Goal: Information Seeking & Learning: Learn about a topic

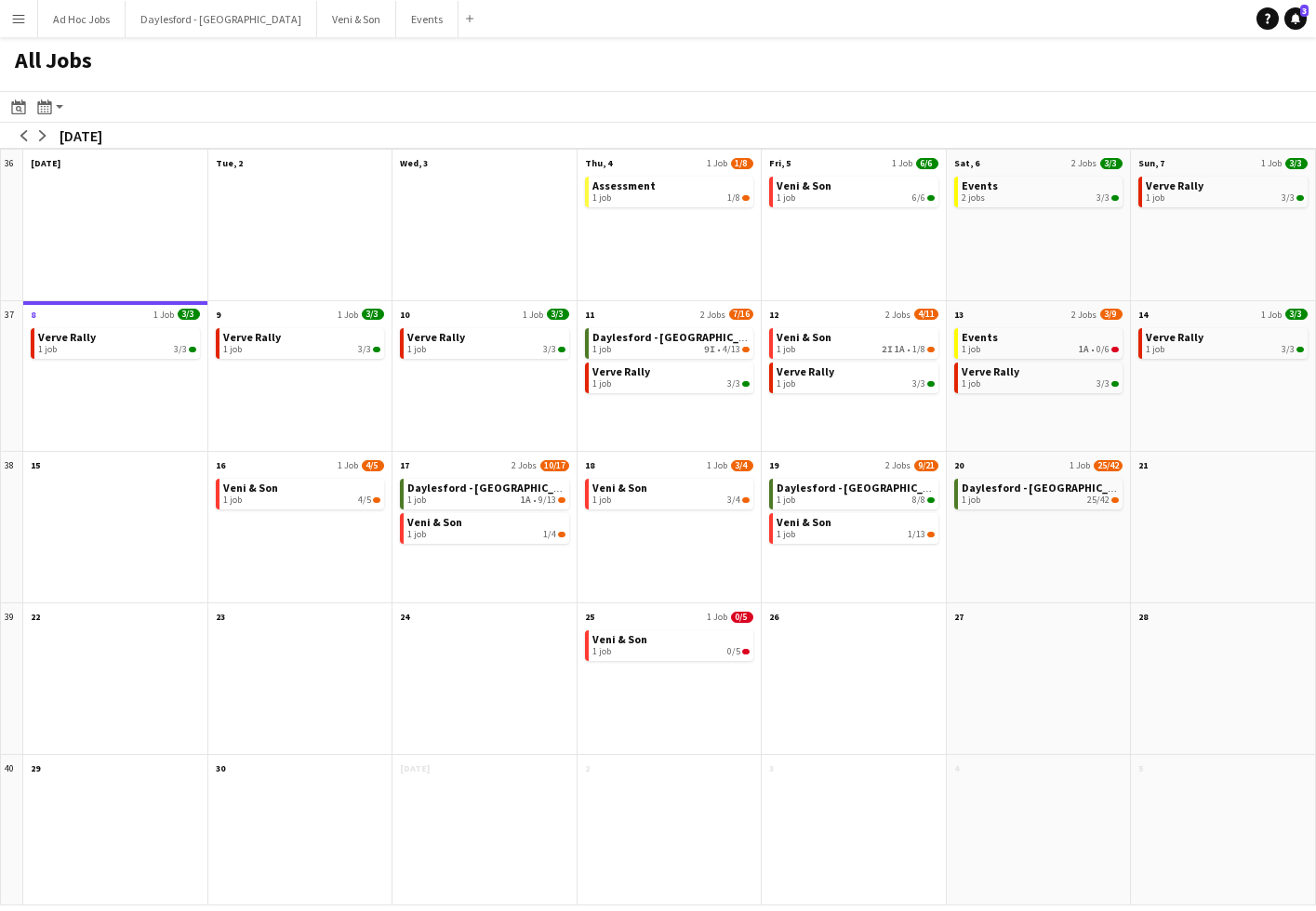
click at [19, 18] on app-icon "Menu" at bounding box center [17, 17] width 15 height 15
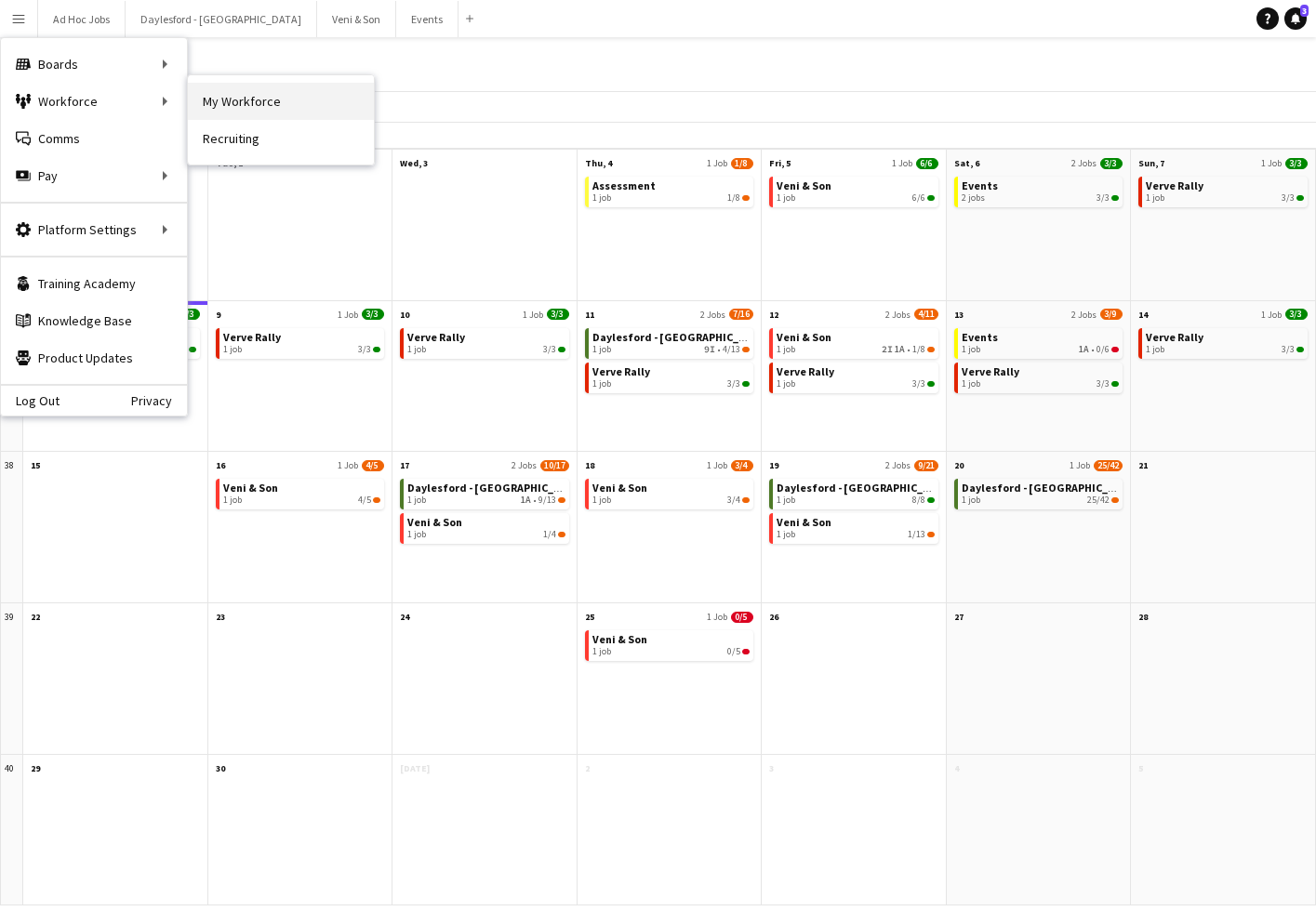
click at [217, 100] on link "My Workforce" at bounding box center [281, 101] width 186 height 37
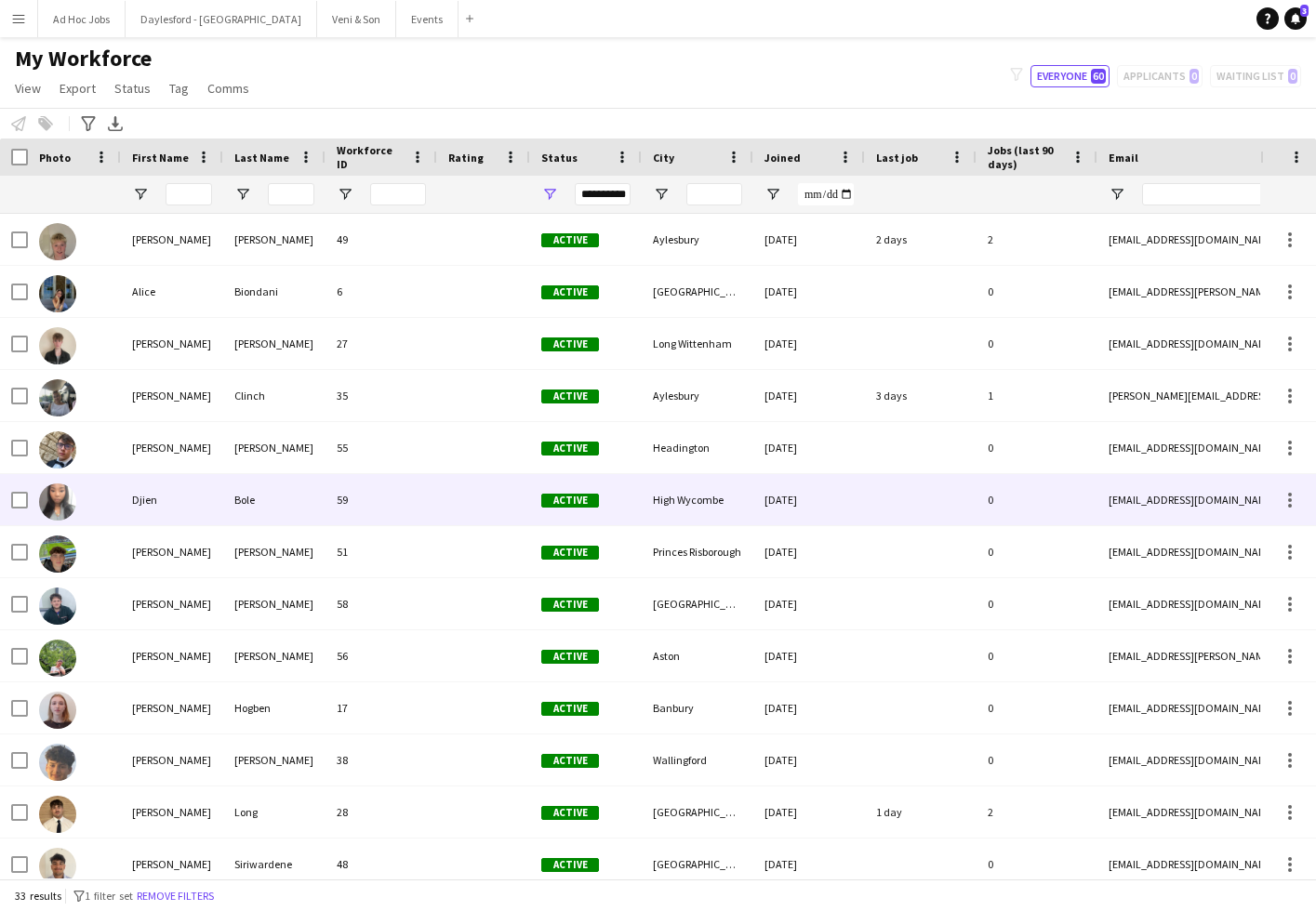
click at [147, 499] on div "Djien" at bounding box center [172, 500] width 102 height 51
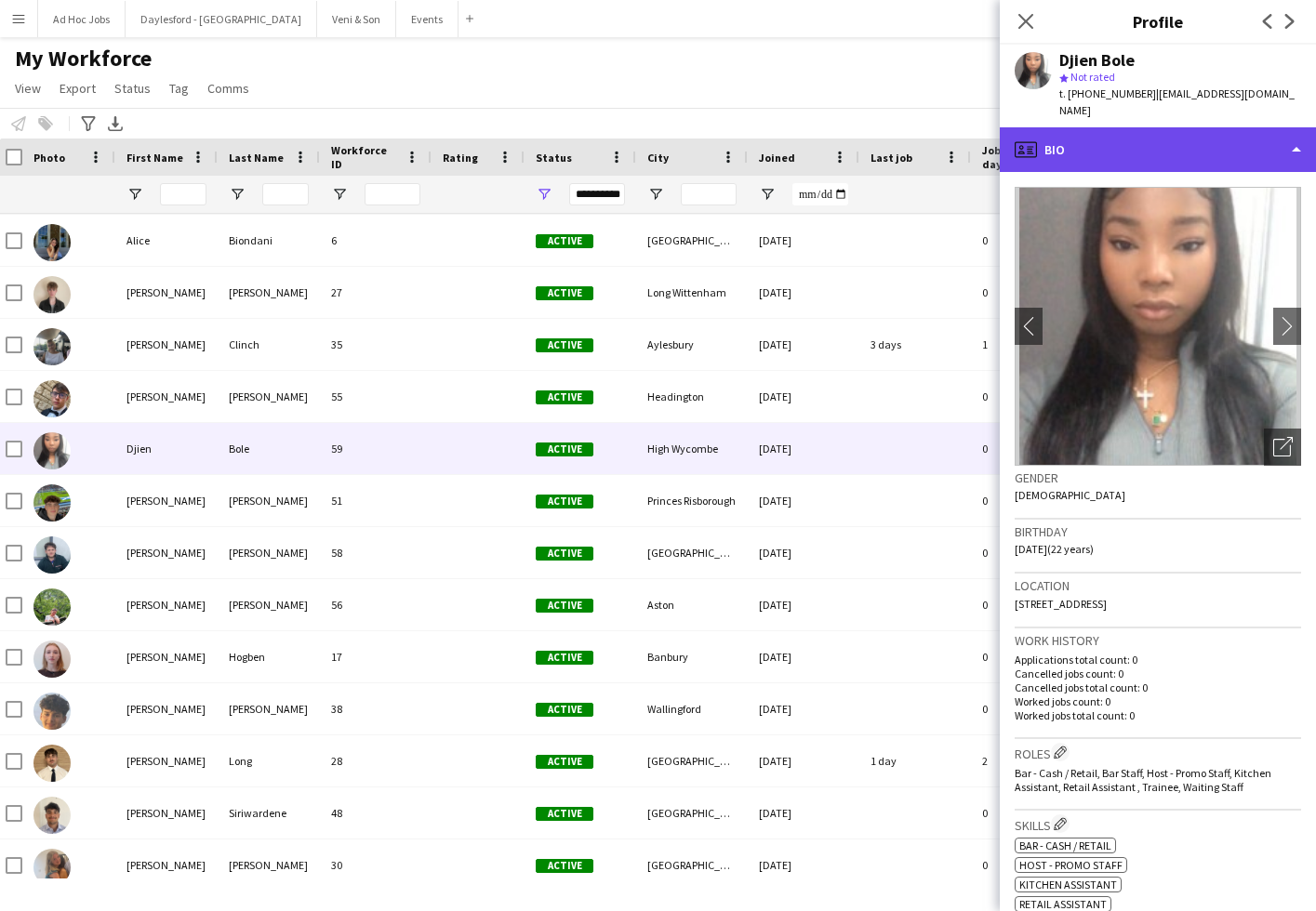
click at [1113, 127] on div "profile Bio" at bounding box center [1158, 149] width 316 height 45
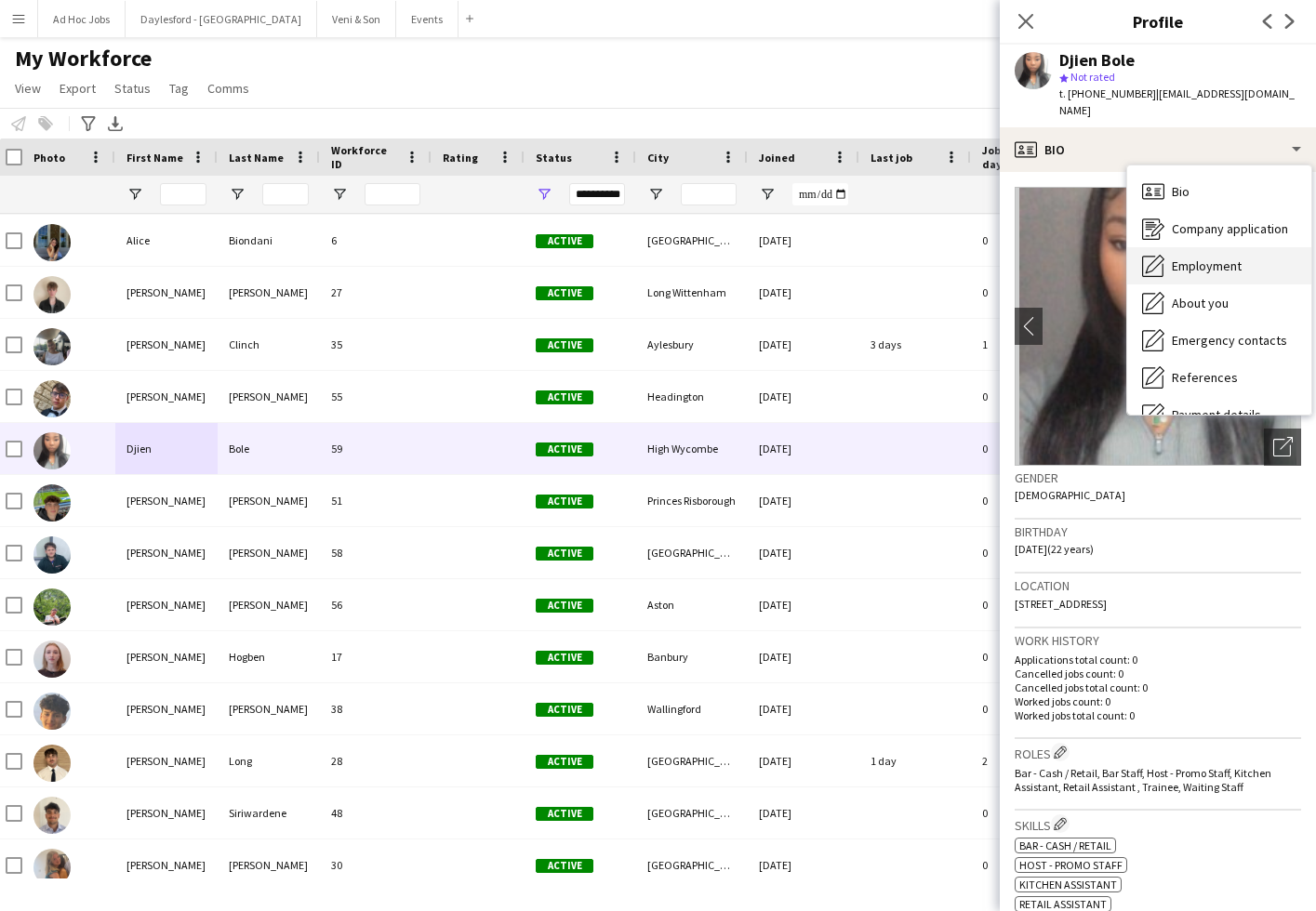
click at [1208, 257] on span "Employment" at bounding box center [1206, 265] width 70 height 16
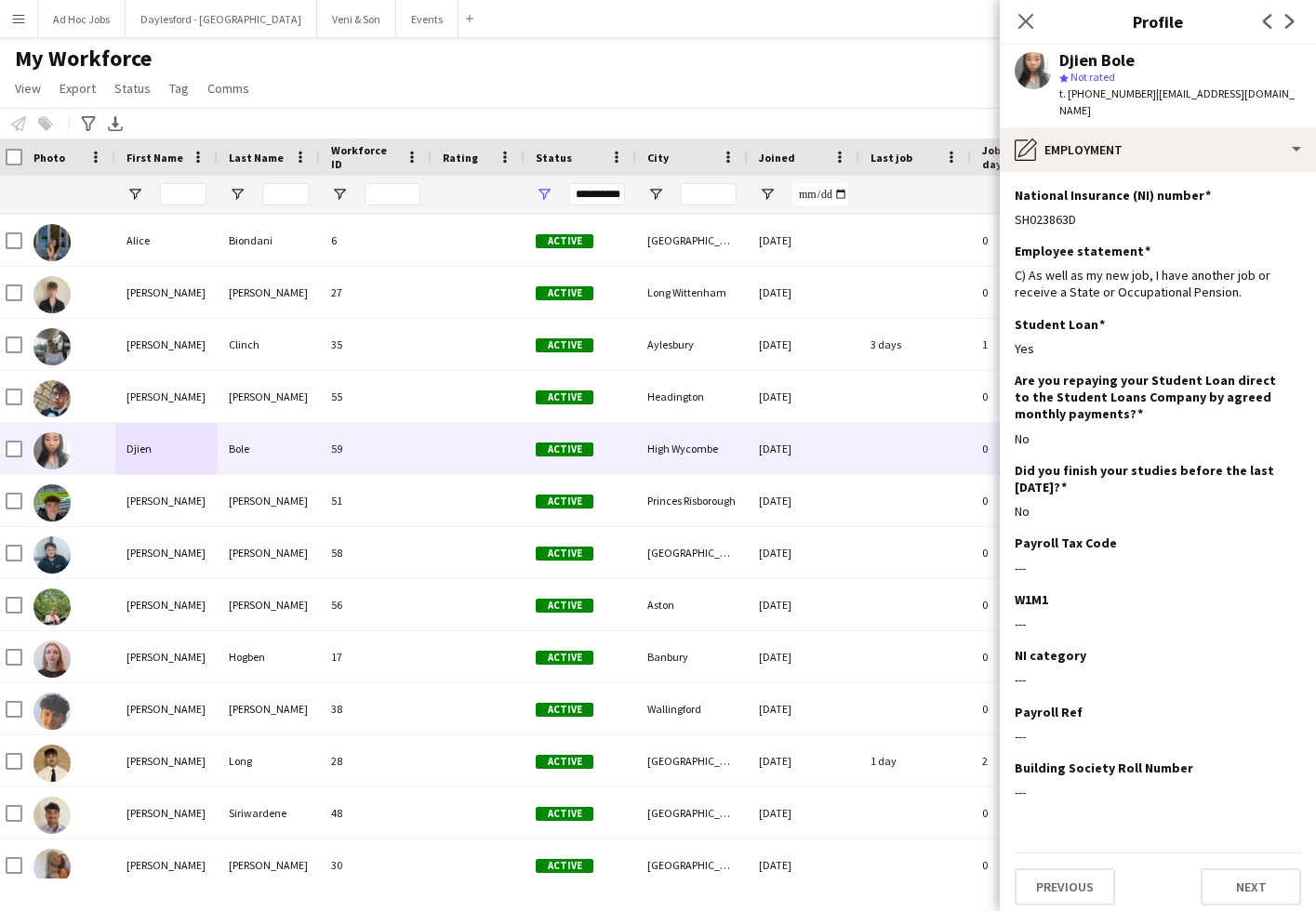
click at [1271, 868] on button "Next" at bounding box center [1250, 887] width 100 height 37
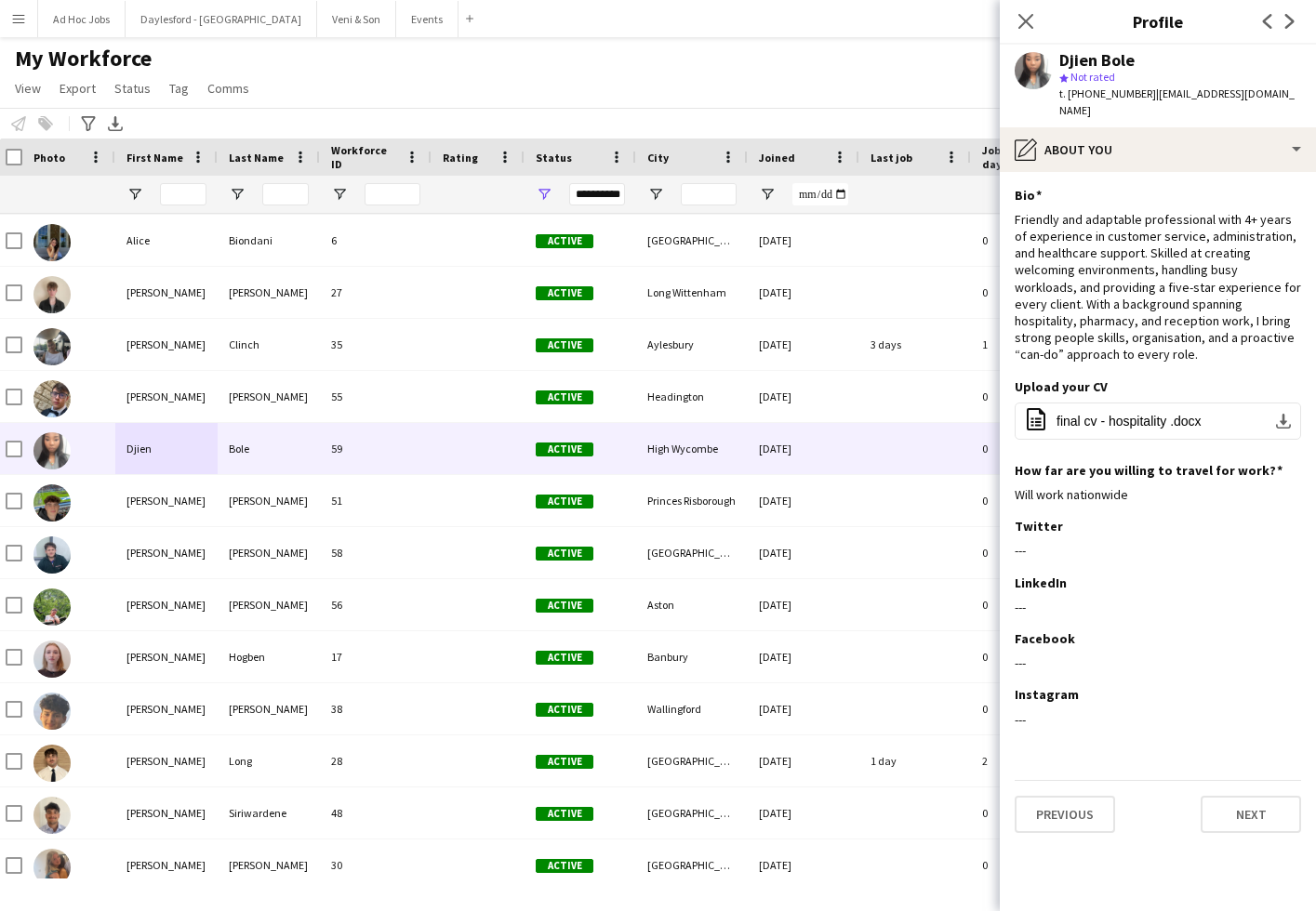
click at [1275, 801] on button "Next" at bounding box center [1250, 814] width 100 height 37
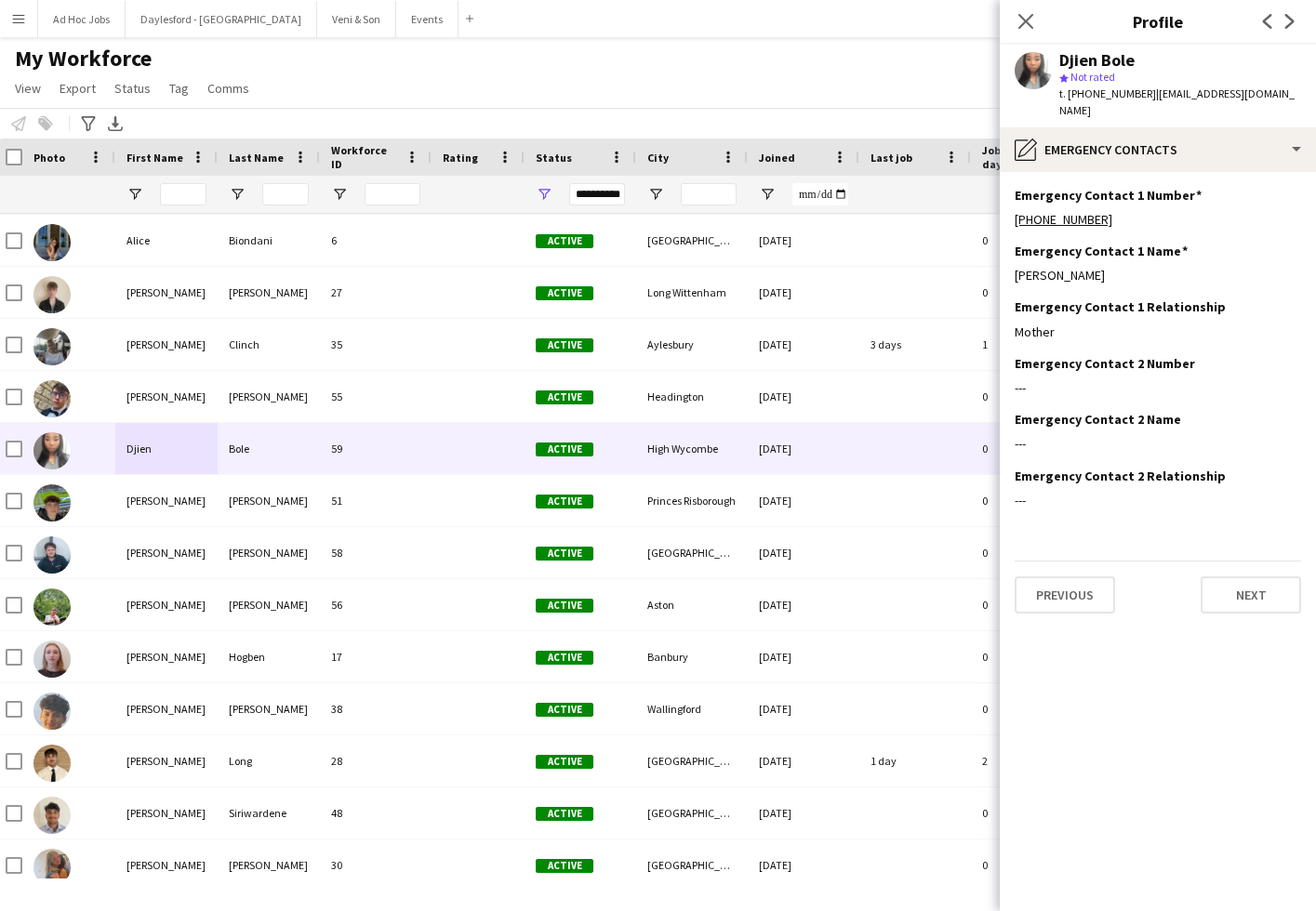
scroll to position [1, 0]
click at [1240, 579] on button "Next" at bounding box center [1250, 595] width 100 height 37
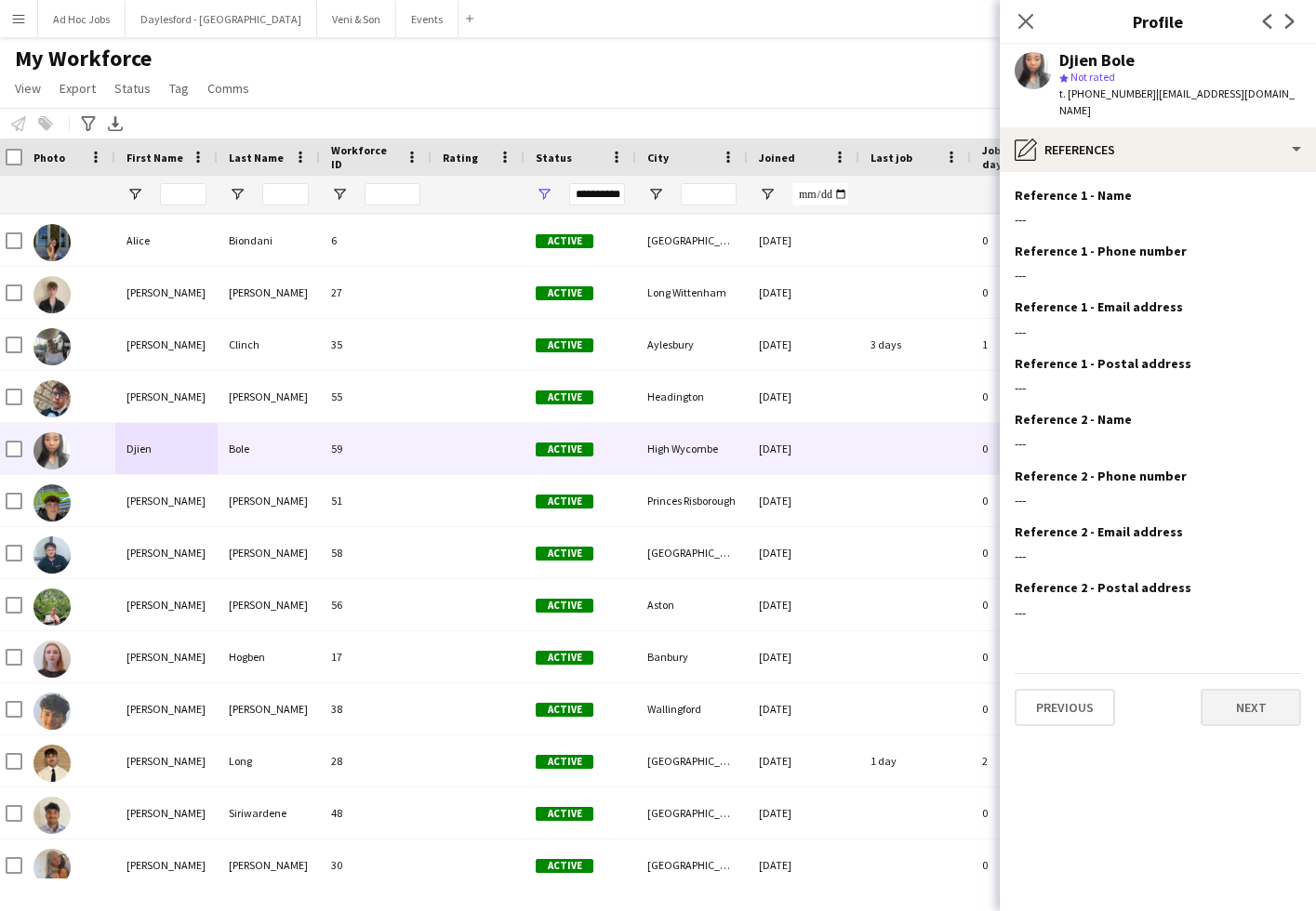
scroll to position [0, 0]
click at [1240, 698] on button "Next" at bounding box center [1250, 707] width 100 height 37
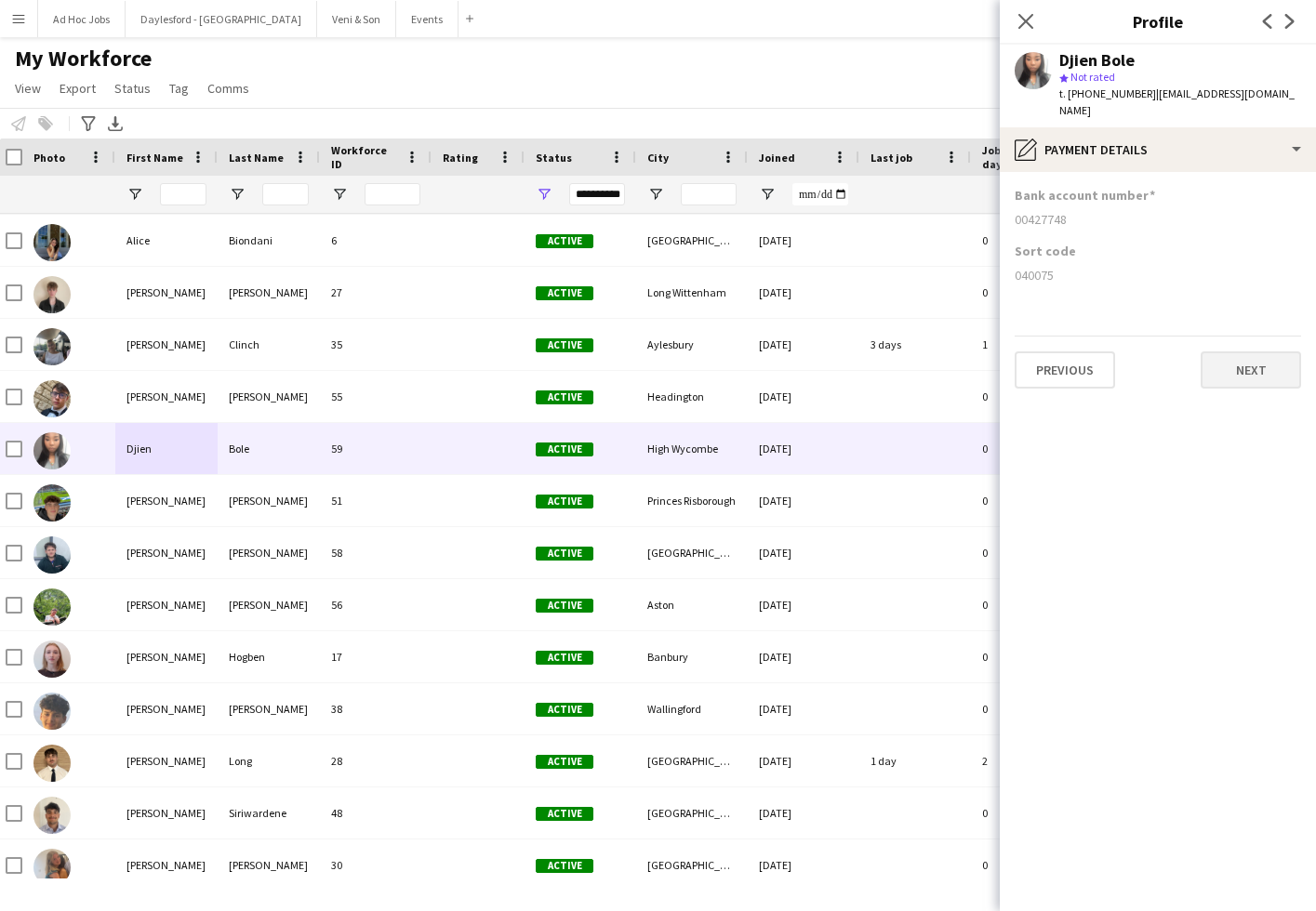
click at [1246, 351] on button "Next" at bounding box center [1250, 370] width 100 height 37
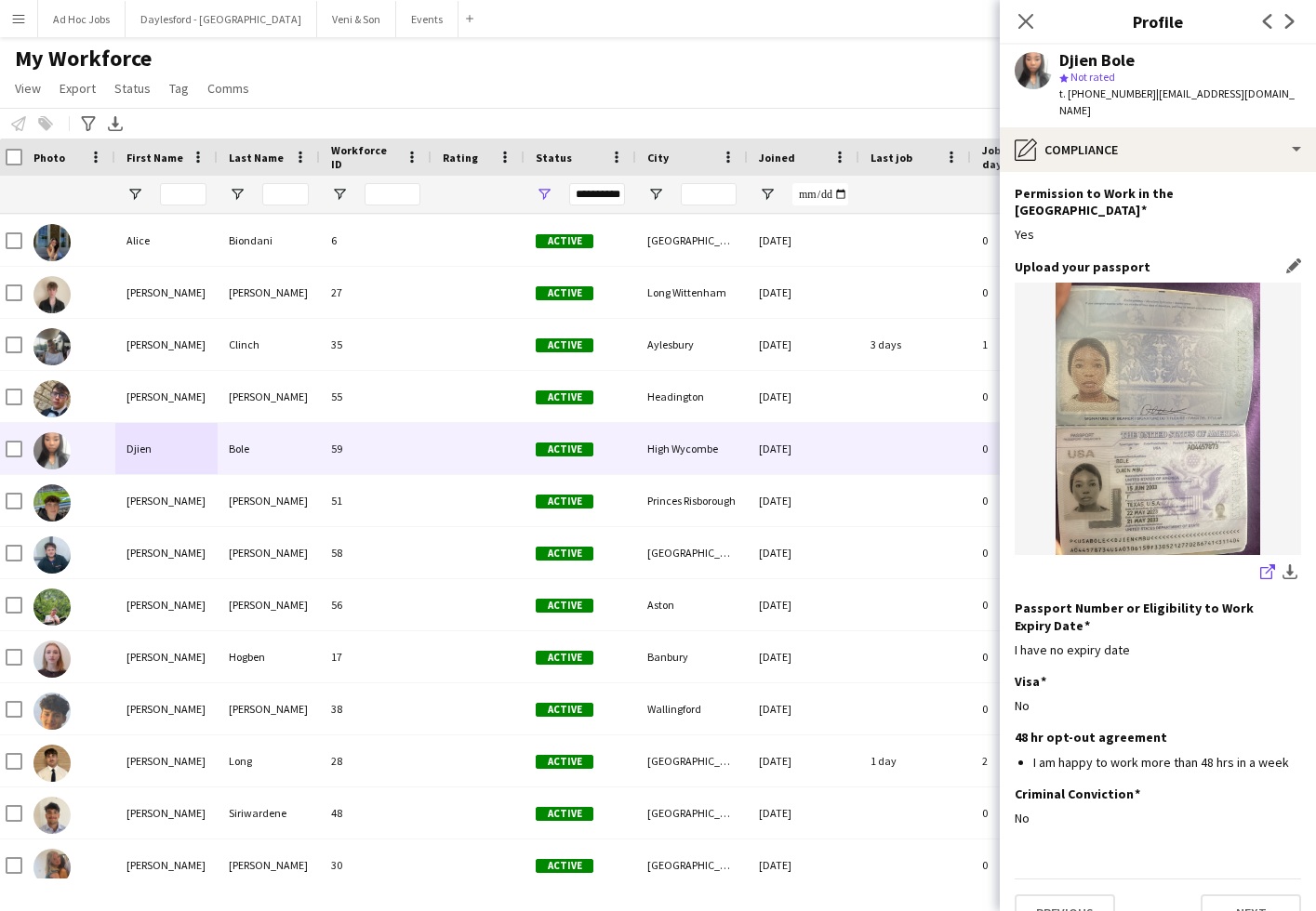
scroll to position [55, 0]
click at [1033, 26] on icon "Close pop-in" at bounding box center [1025, 20] width 17 height 17
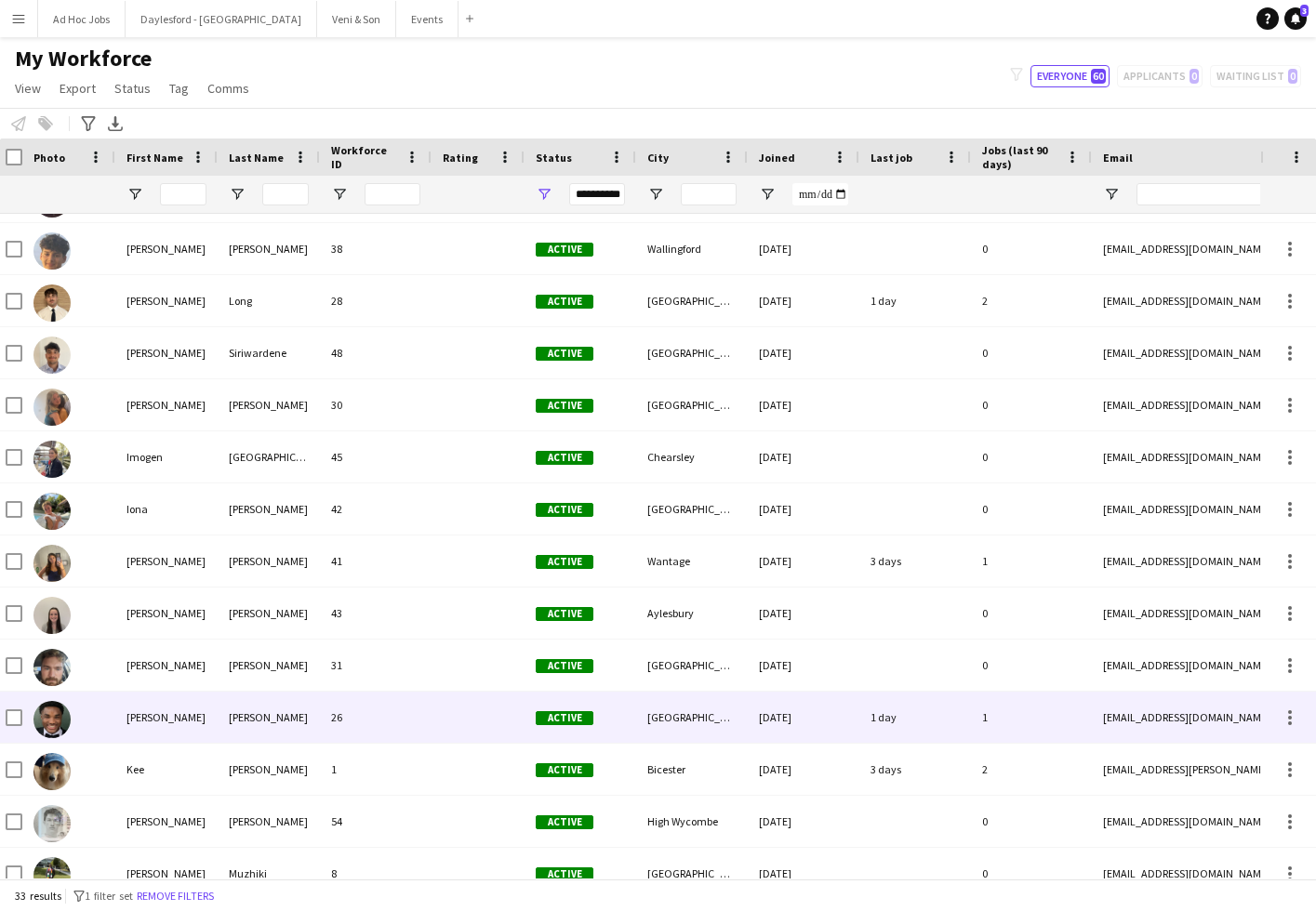
scroll to position [0, 0]
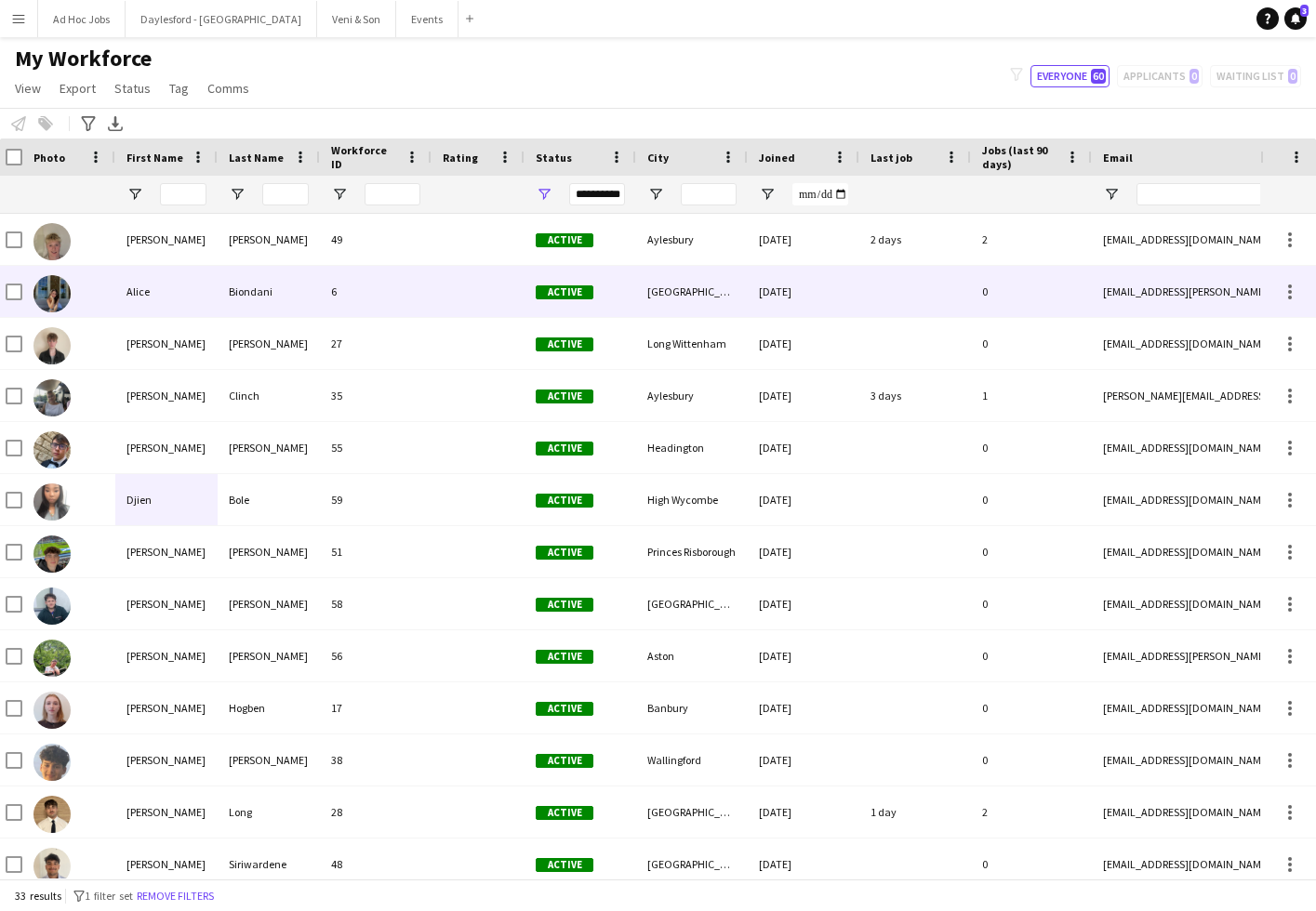
click at [182, 298] on div "Alice" at bounding box center [166, 291] width 102 height 51
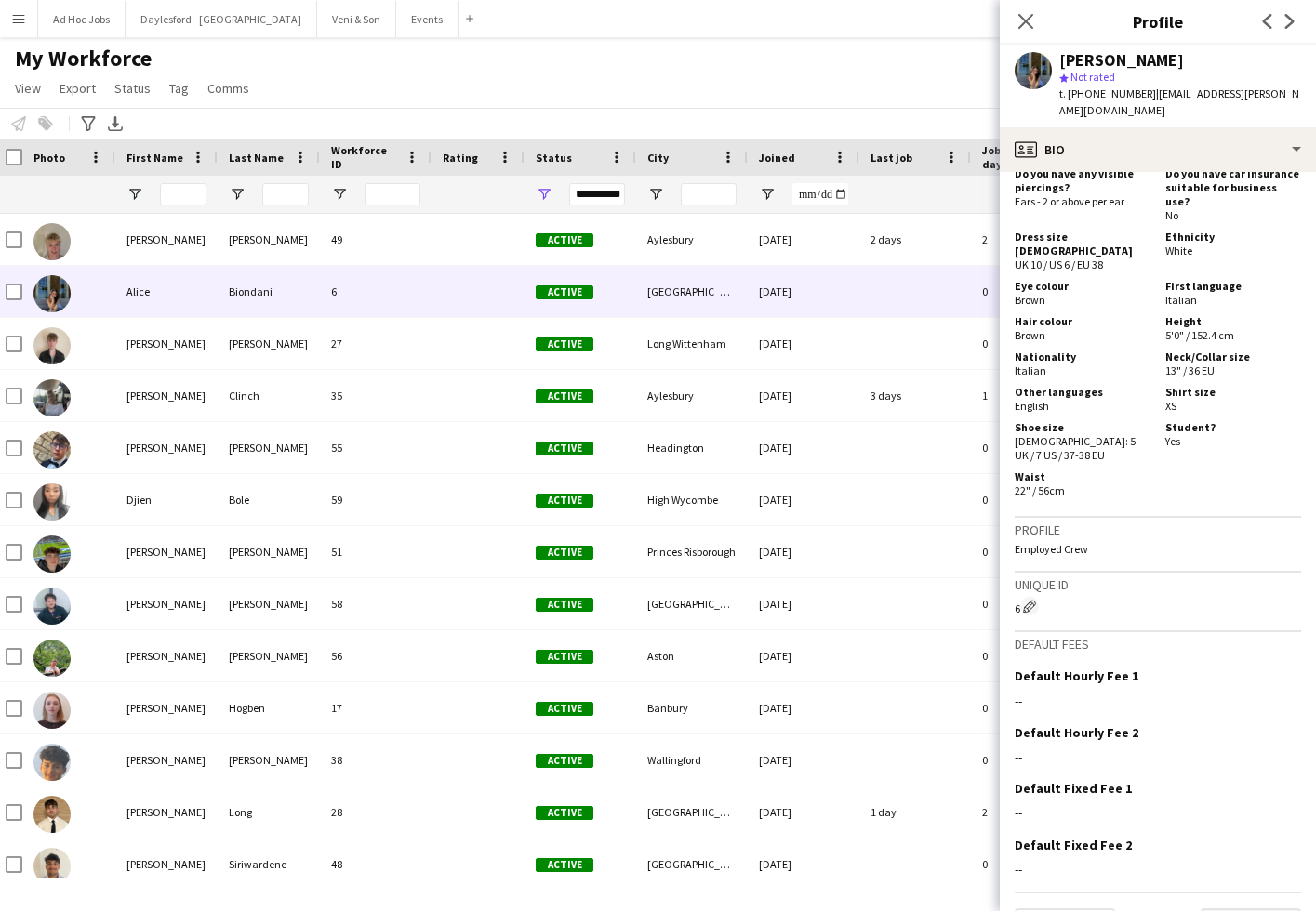
click at [1232, 908] on button "Next" at bounding box center [1250, 927] width 100 height 37
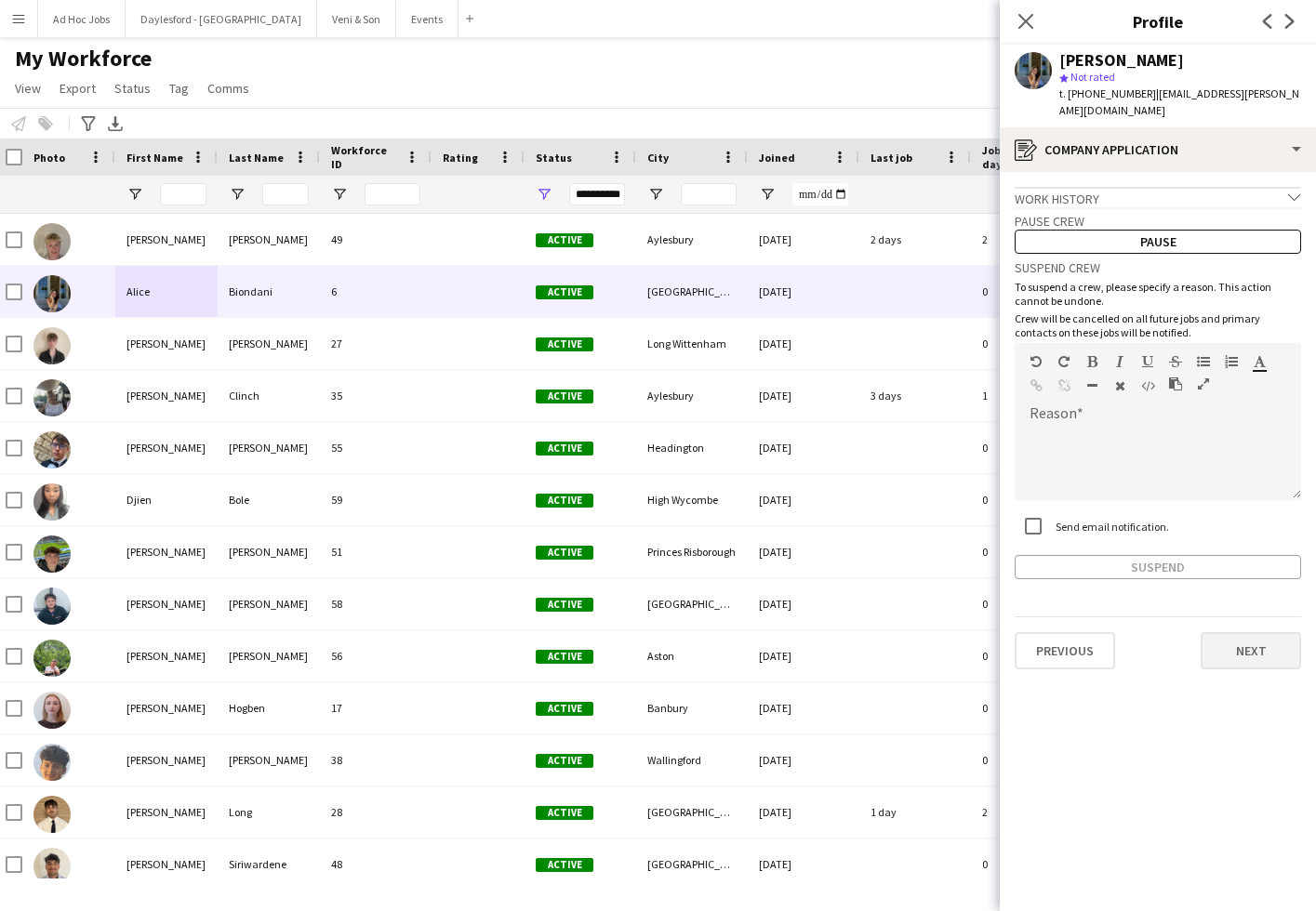
click at [1253, 632] on button "Next" at bounding box center [1250, 650] width 100 height 37
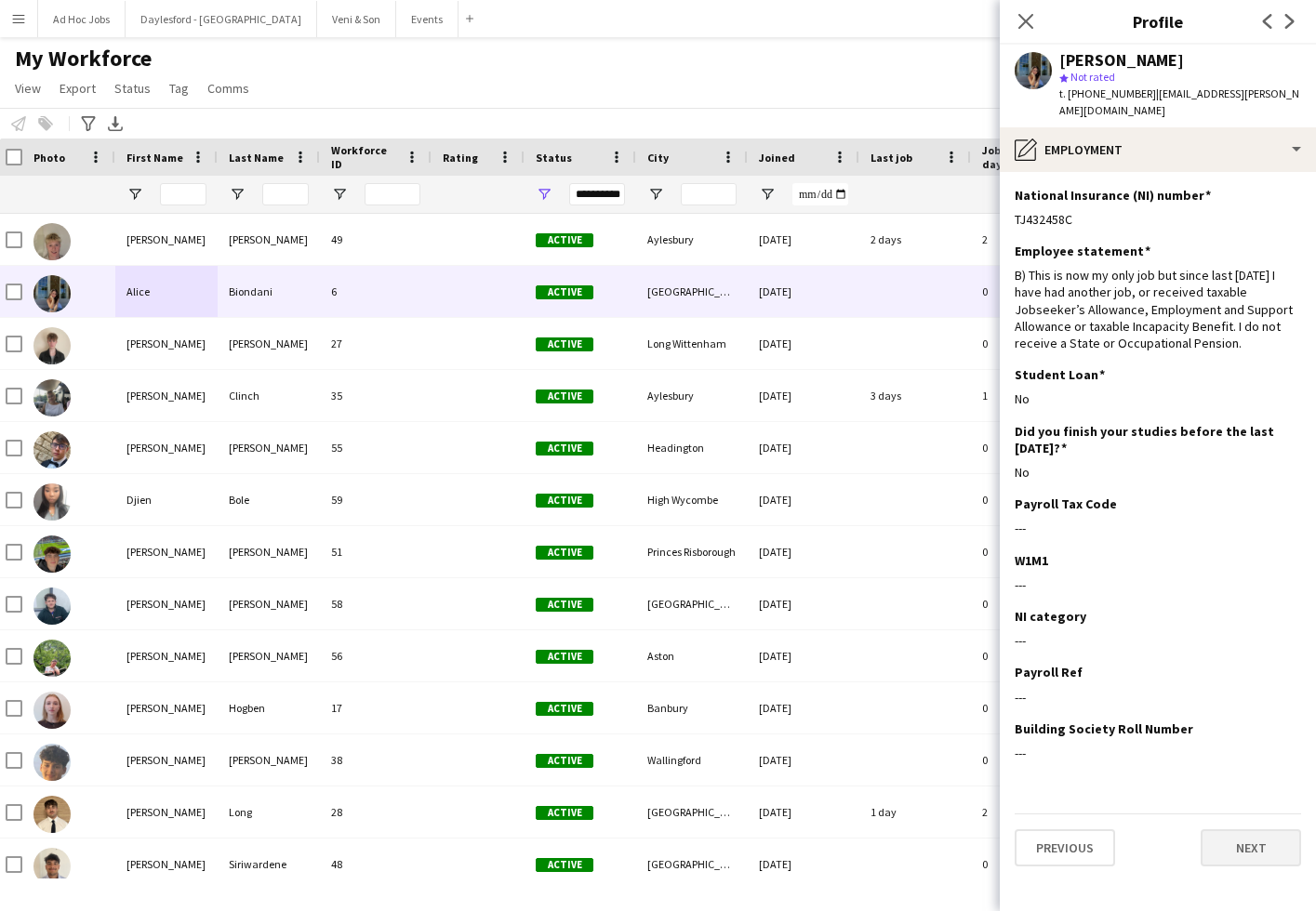
drag, startPoint x: 1262, startPoint y: 851, endPoint x: 1259, endPoint y: 834, distance: 17.3
click at [1262, 849] on app-section-data-types "National Insurance (NI) number Edit this field TJ432458C Employee statement Edi…" at bounding box center [1158, 541] width 316 height 739
click at [1259, 834] on button "Next" at bounding box center [1250, 848] width 100 height 37
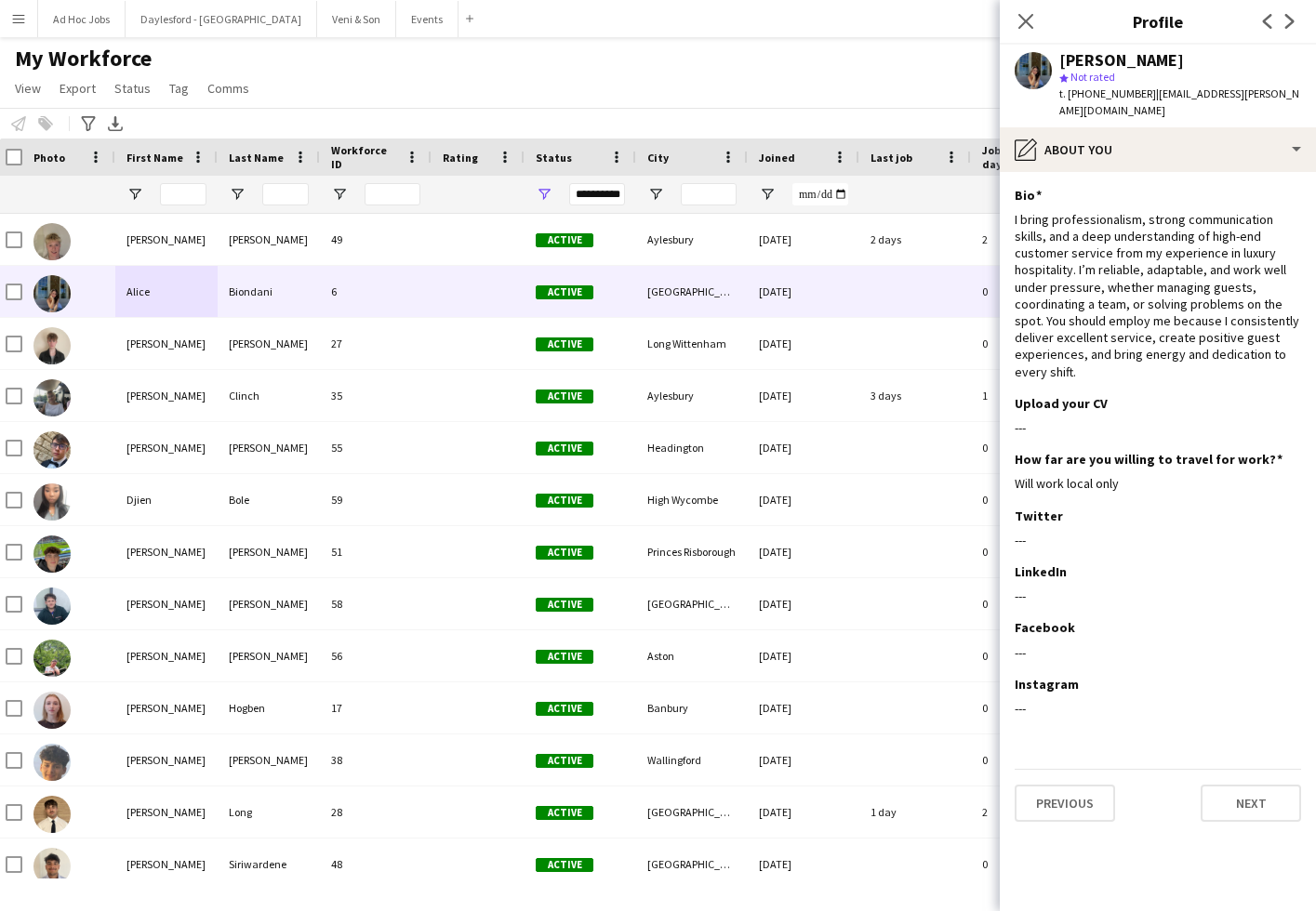
click at [1248, 768] on div "Previous Next" at bounding box center [1157, 795] width 286 height 53
click at [1246, 785] on button "Next" at bounding box center [1250, 803] width 100 height 37
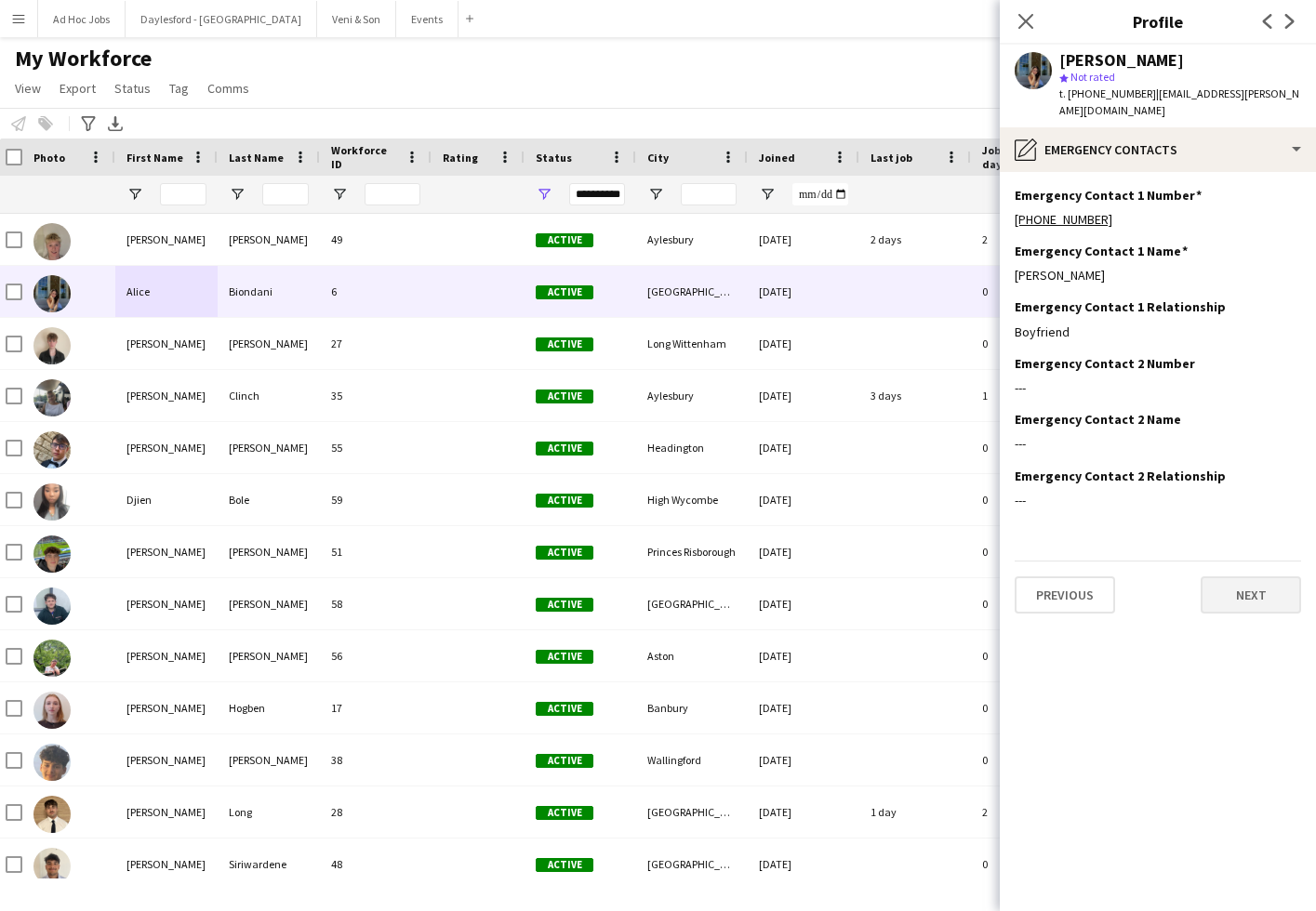
click at [1246, 579] on button "Next" at bounding box center [1250, 595] width 100 height 37
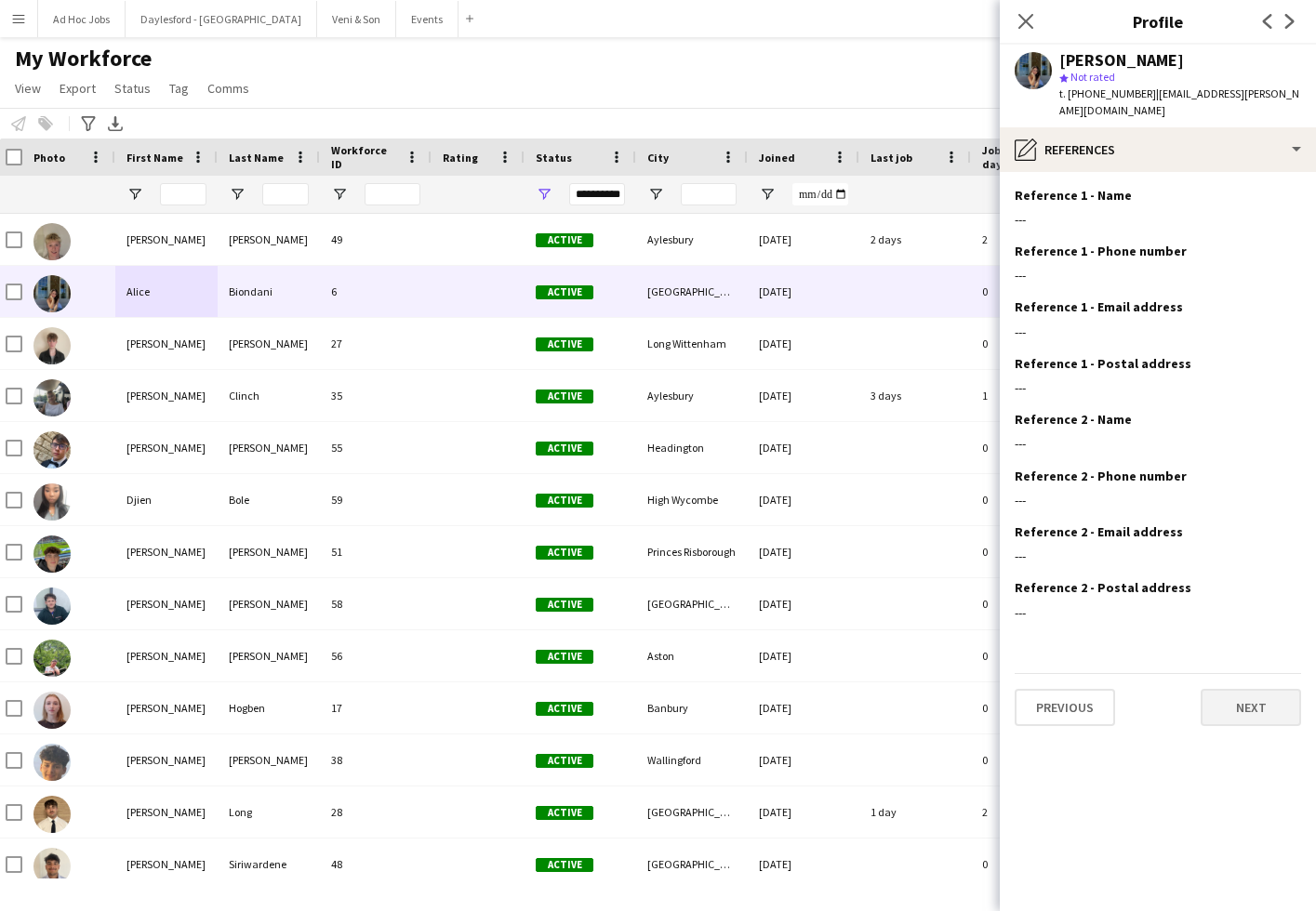
click at [1257, 690] on button "Next" at bounding box center [1250, 707] width 100 height 37
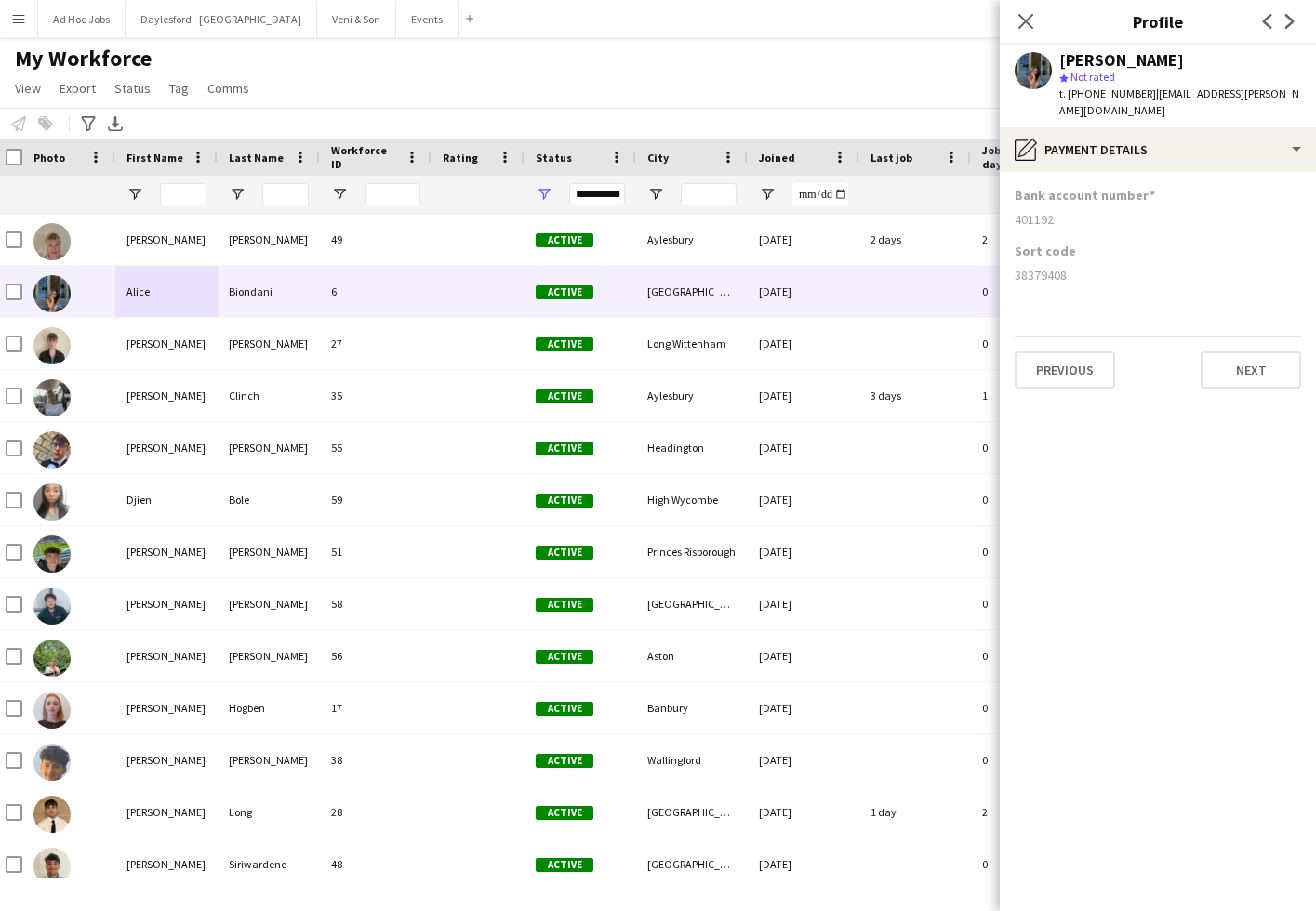
click at [1219, 386] on app-section-data-types "Bank account number [FINANCIAL_ID] Sort code [FINANCIAL_ID] Previous Next" at bounding box center [1158, 541] width 316 height 739
click at [1227, 358] on button "Next" at bounding box center [1250, 370] width 100 height 37
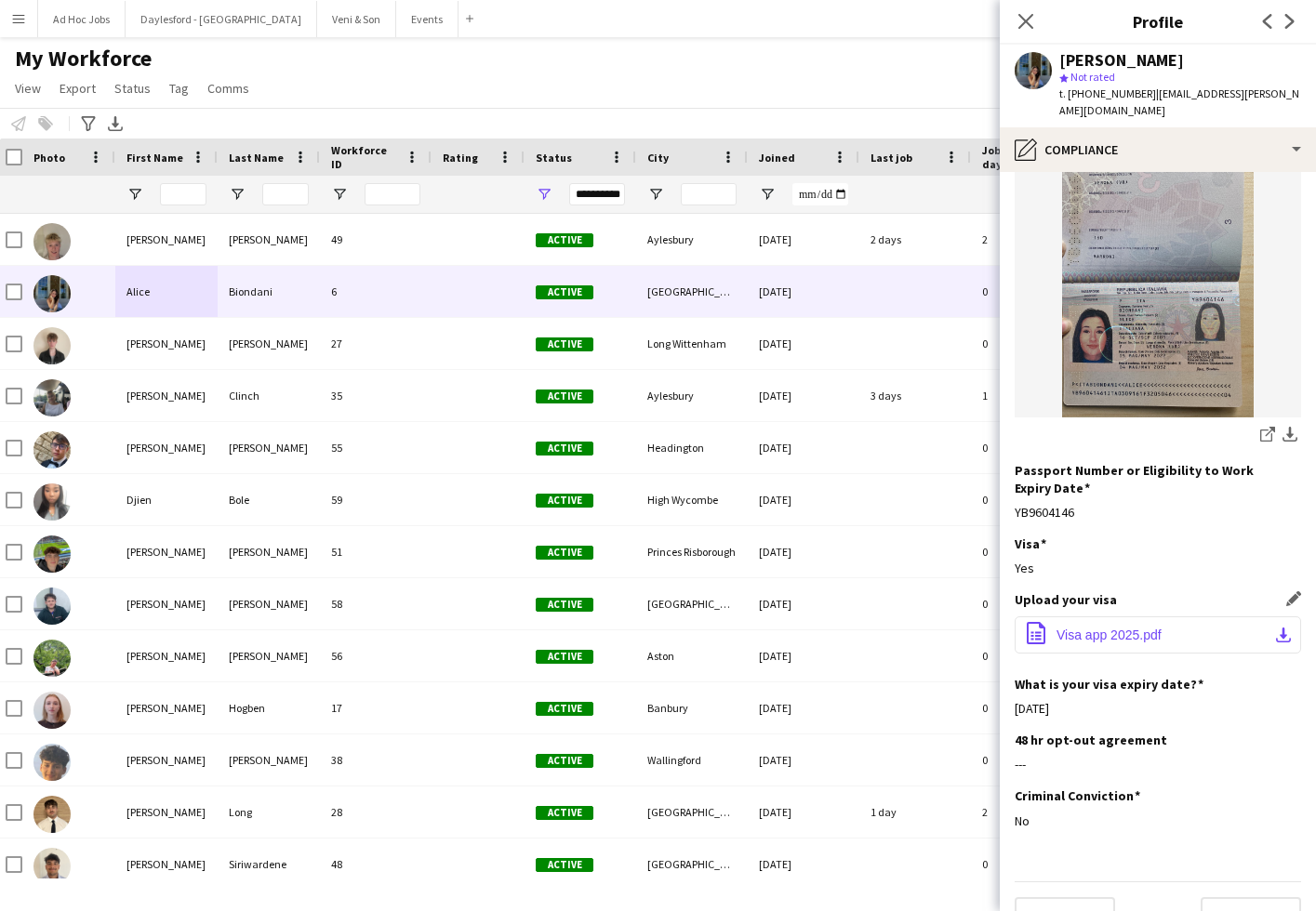
click at [1137, 628] on span "Visa app 2025.pdf" at bounding box center [1108, 634] width 105 height 15
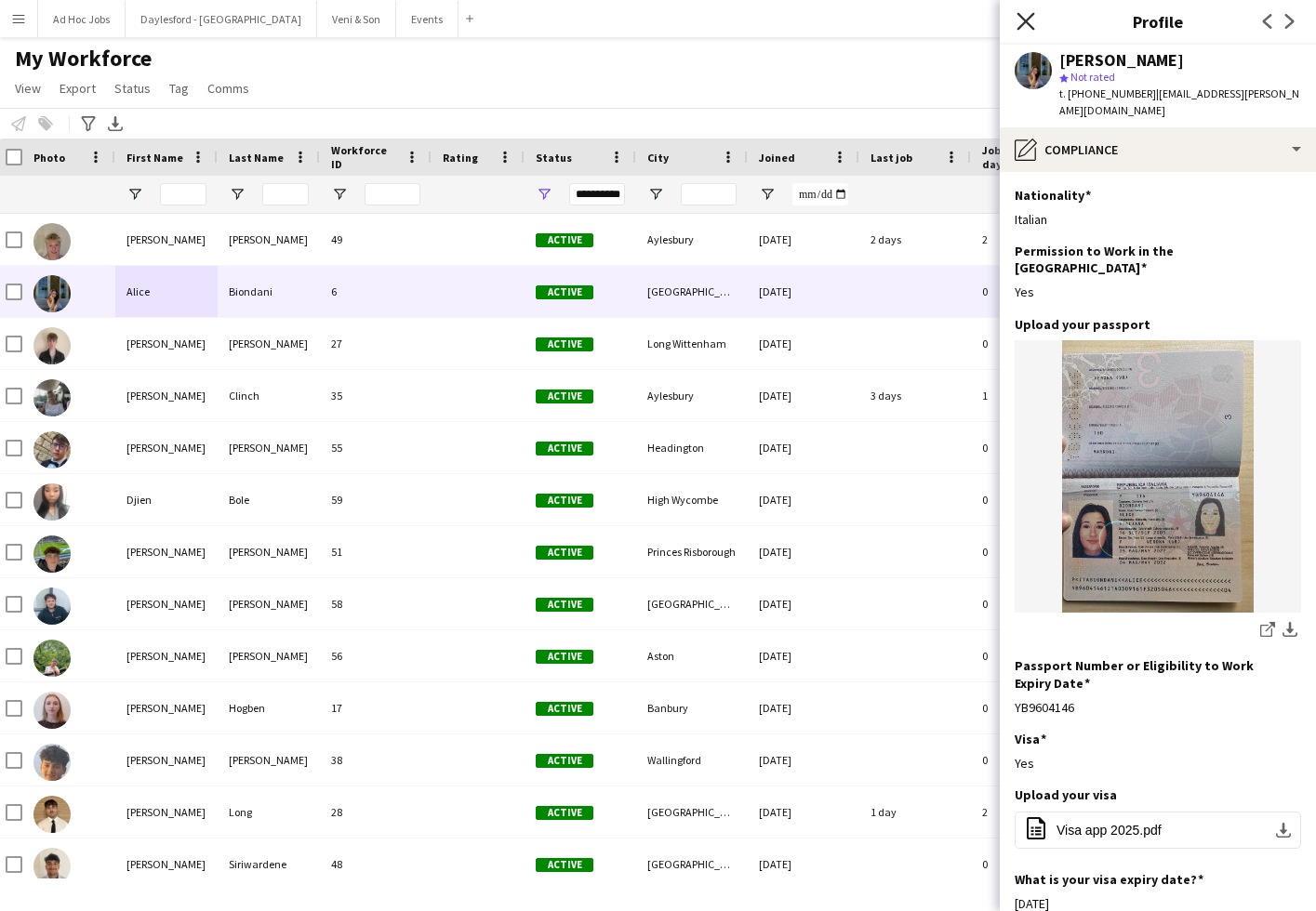
click at [1024, 24] on icon at bounding box center [1025, 20] width 17 height 17
